Goal: Information Seeking & Learning: Find specific fact

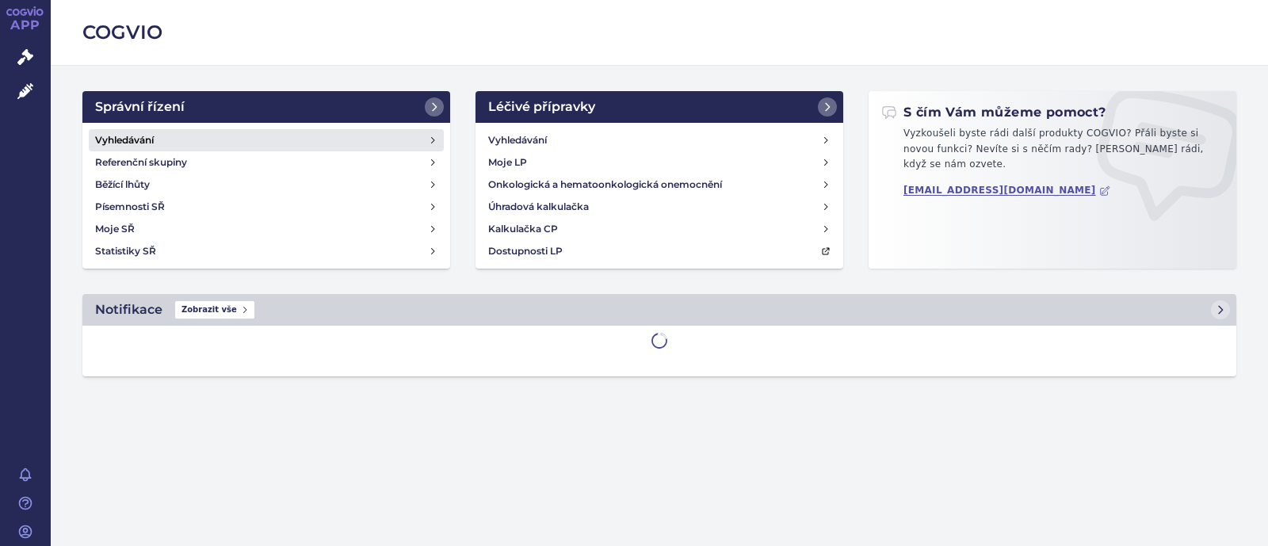
click at [195, 145] on link "Vyhledávání" at bounding box center [266, 140] width 355 height 22
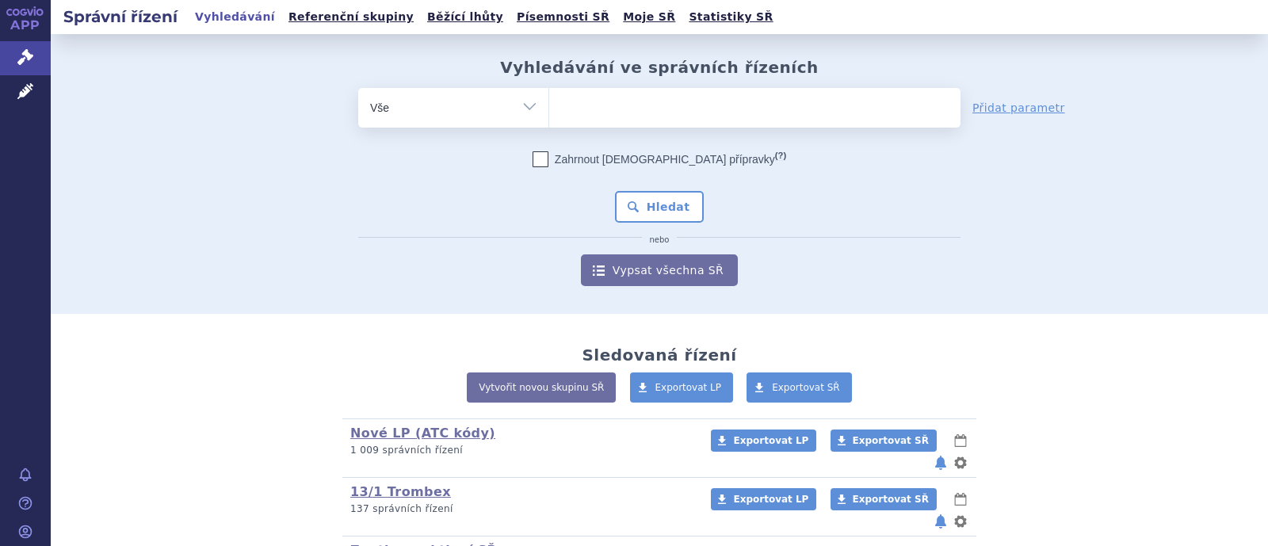
click at [583, 107] on ul at bounding box center [754, 104] width 411 height 33
click at [549, 107] on select at bounding box center [549, 107] width 1 height 40
click at [510, 118] on select "Vše Spisová značka Typ SŘ Přípravek/SUKL kód Účastník/Držitel" at bounding box center [453, 106] width 190 height 36
select select "filter-atc-group"
click at [358, 88] on select "Vše Spisová značka Typ SŘ Přípravek/SUKL kód Účastník/Držitel" at bounding box center [453, 106] width 190 height 36
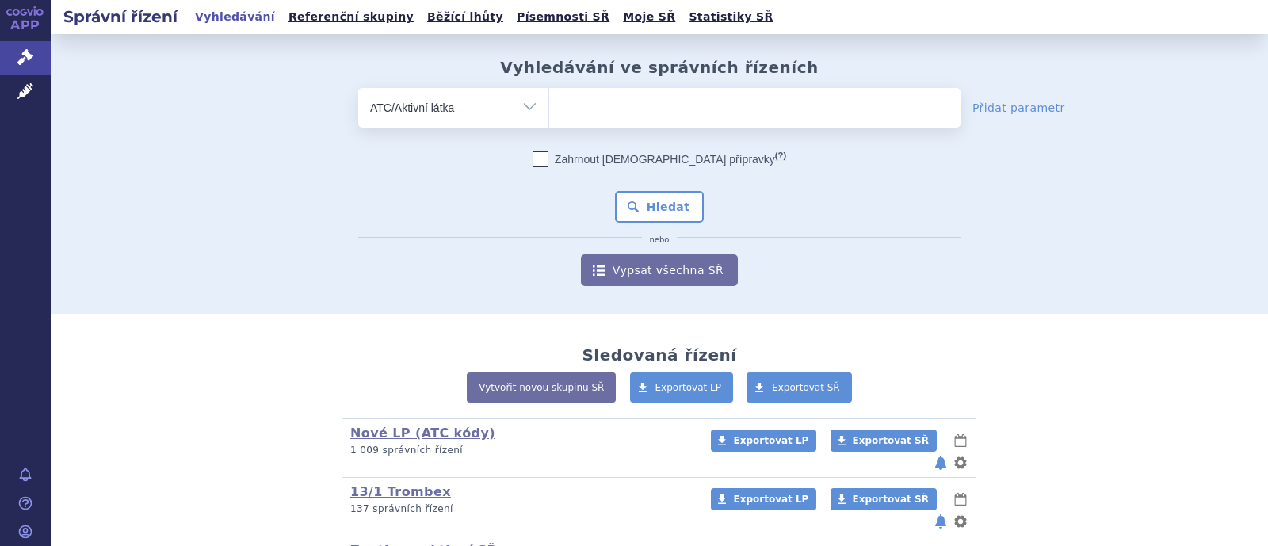
click at [587, 115] on ul at bounding box center [754, 104] width 411 height 33
click at [549, 115] on select at bounding box center [549, 107] width 1 height 40
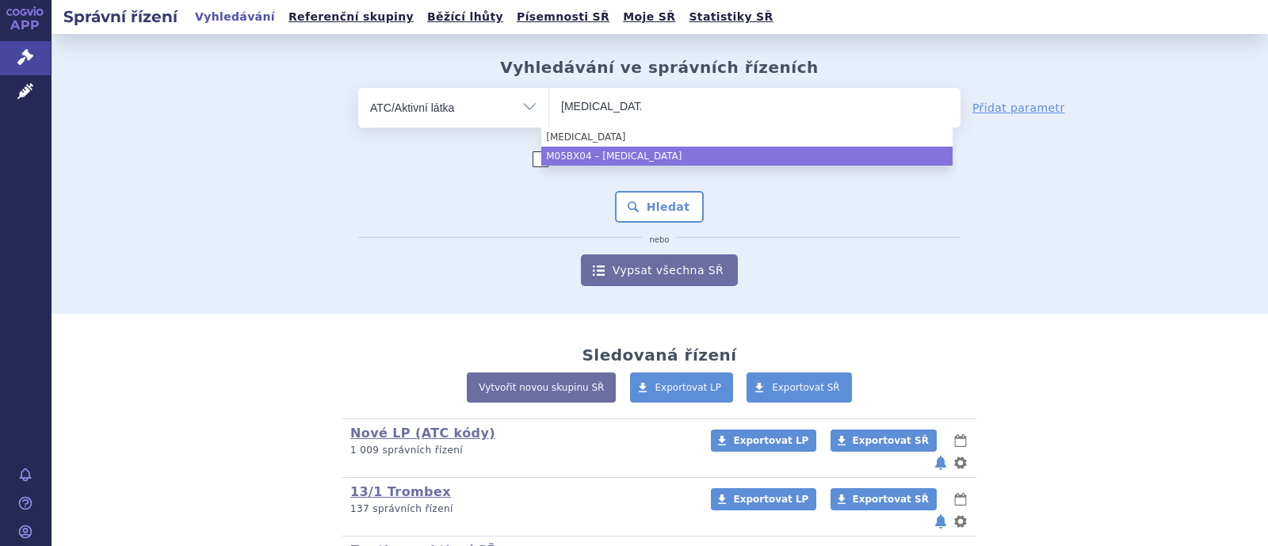
type input "denosumab"
select select "M05BX04"
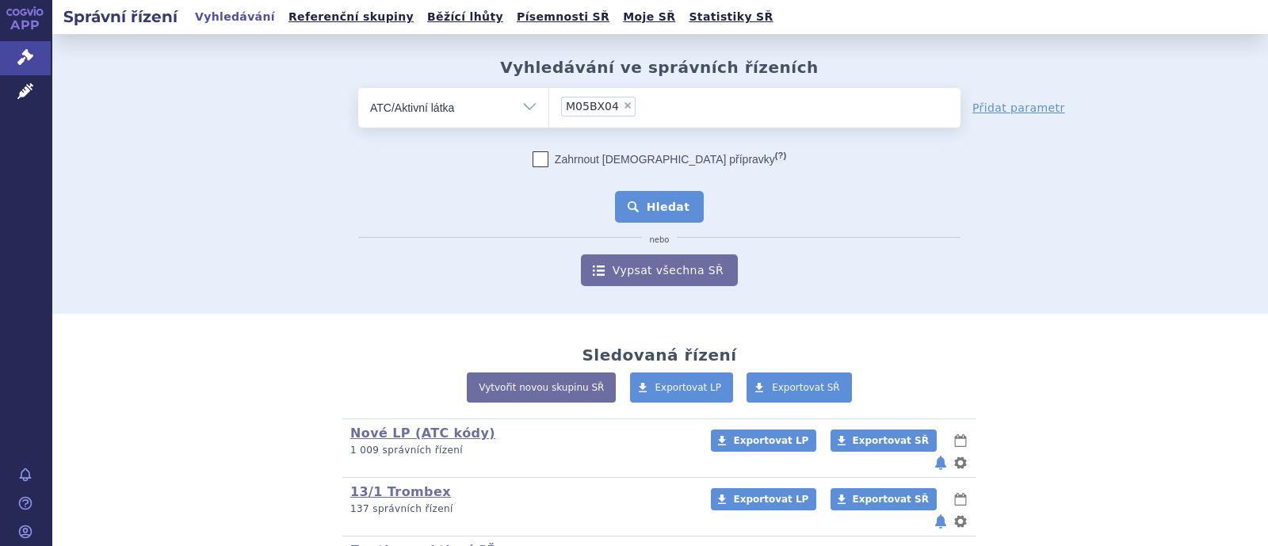
click at [664, 197] on button "Hledat" at bounding box center [660, 207] width 90 height 32
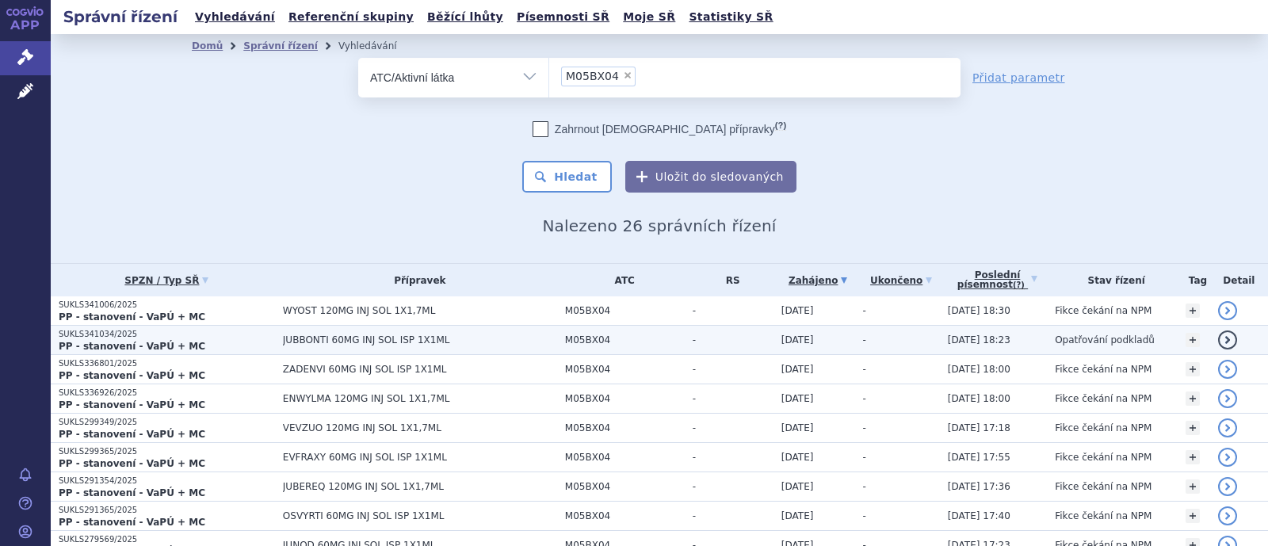
click at [373, 338] on span "JUBBONTI 60MG INJ SOL ISP 1X1ML" at bounding box center [420, 340] width 274 height 11
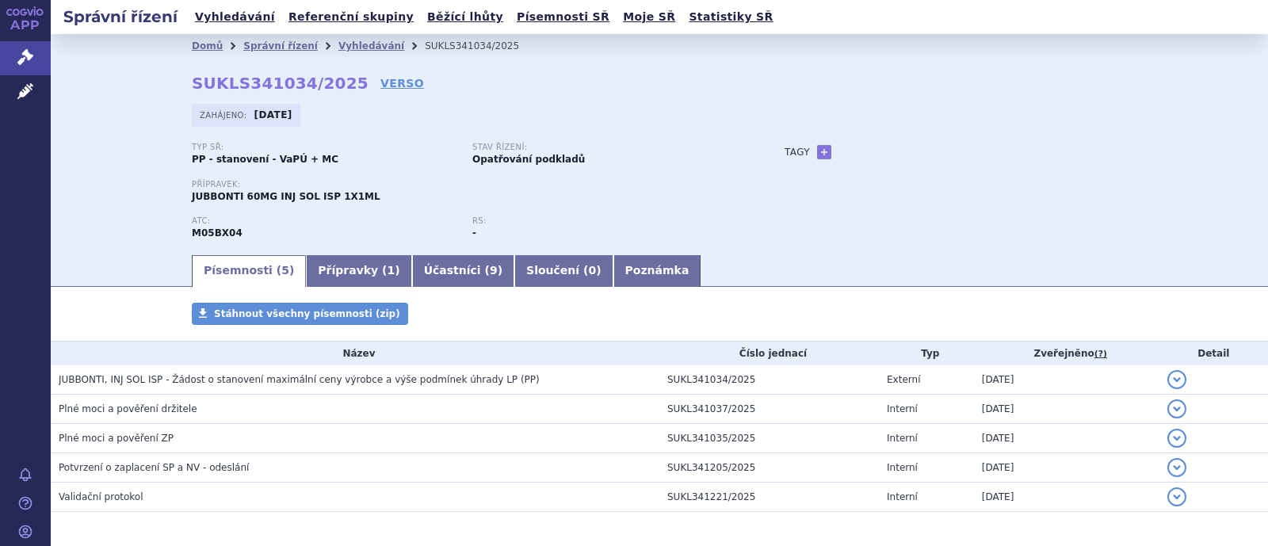
click at [424, 266] on link "Účastníci ( 9 )" at bounding box center [463, 271] width 102 height 32
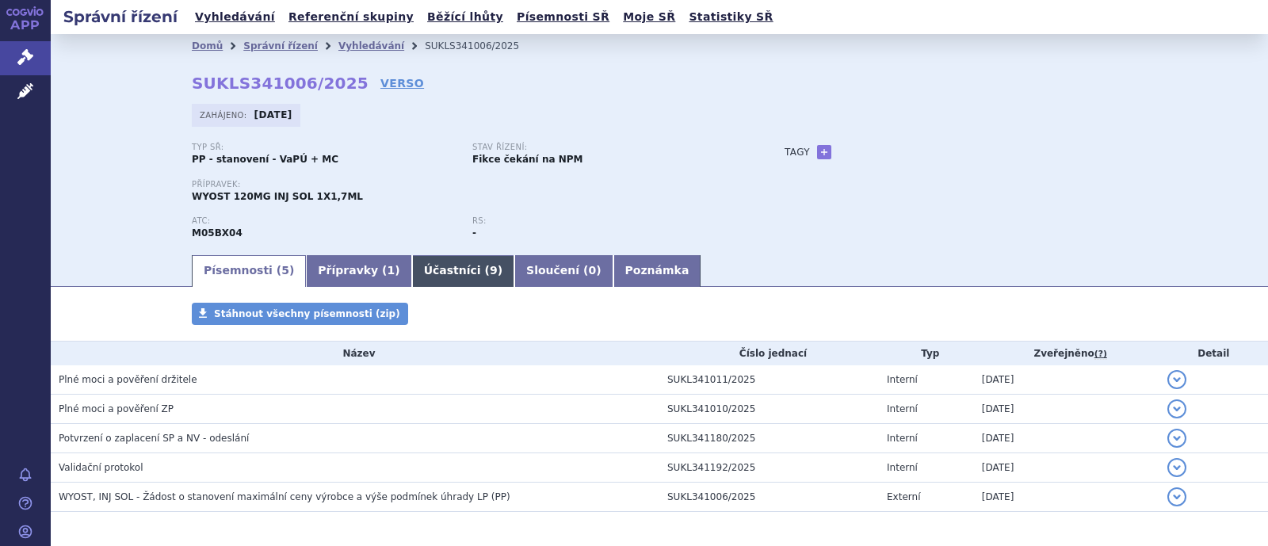
click at [412, 275] on link "Účastníci ( 9 )" at bounding box center [463, 271] width 102 height 32
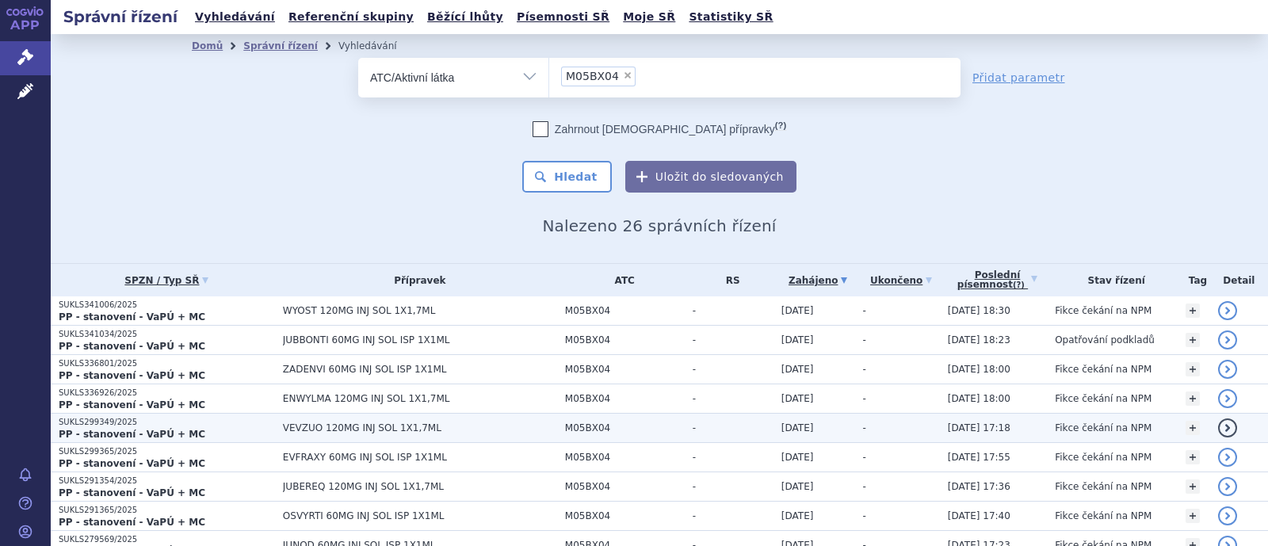
click at [365, 426] on span "VEVZUO 120MG INJ SOL 1X1,7ML" at bounding box center [420, 428] width 274 height 11
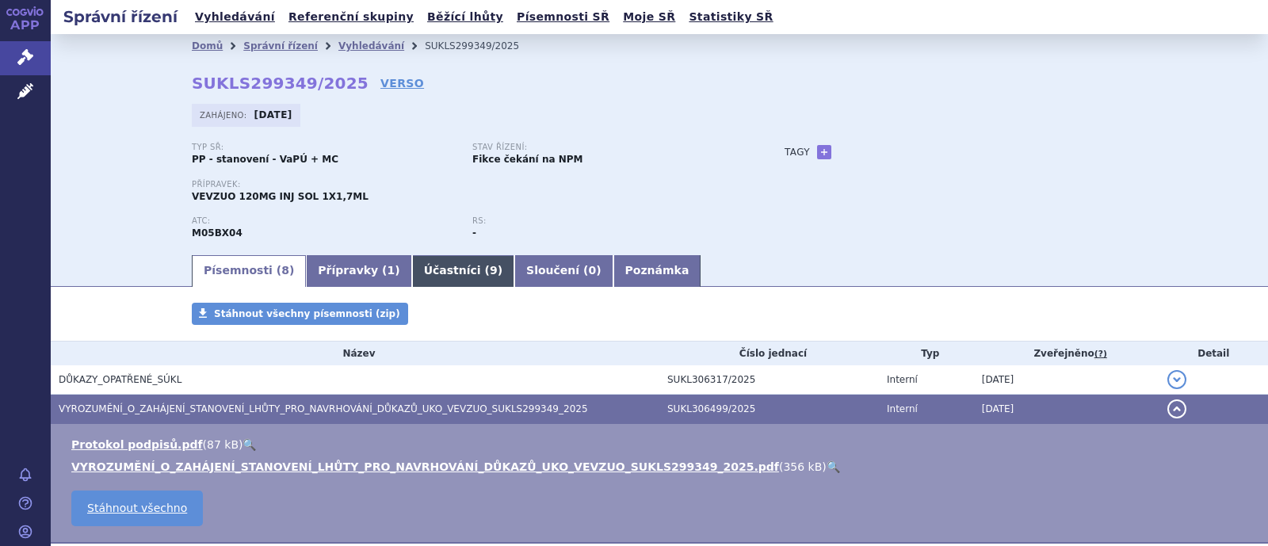
click at [421, 290] on section "Domů Správní řízení Vyhledávání SUKLS299349/2025 SUKLS299349/2025 VERSO [GEOGRA…" at bounding box center [660, 424] width 1218 height 781
click at [421, 277] on link "Účastníci ( 9 )" at bounding box center [463, 271] width 102 height 32
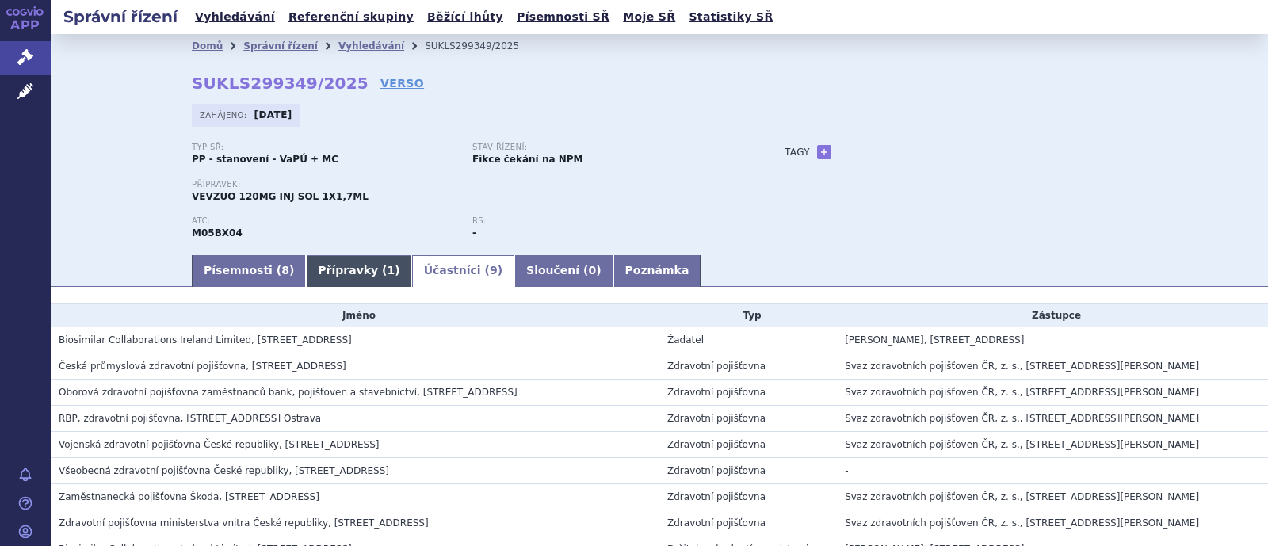
click at [306, 273] on link "Přípravky ( 1 )" at bounding box center [358, 271] width 105 height 32
